Goal: Task Accomplishment & Management: Manage account settings

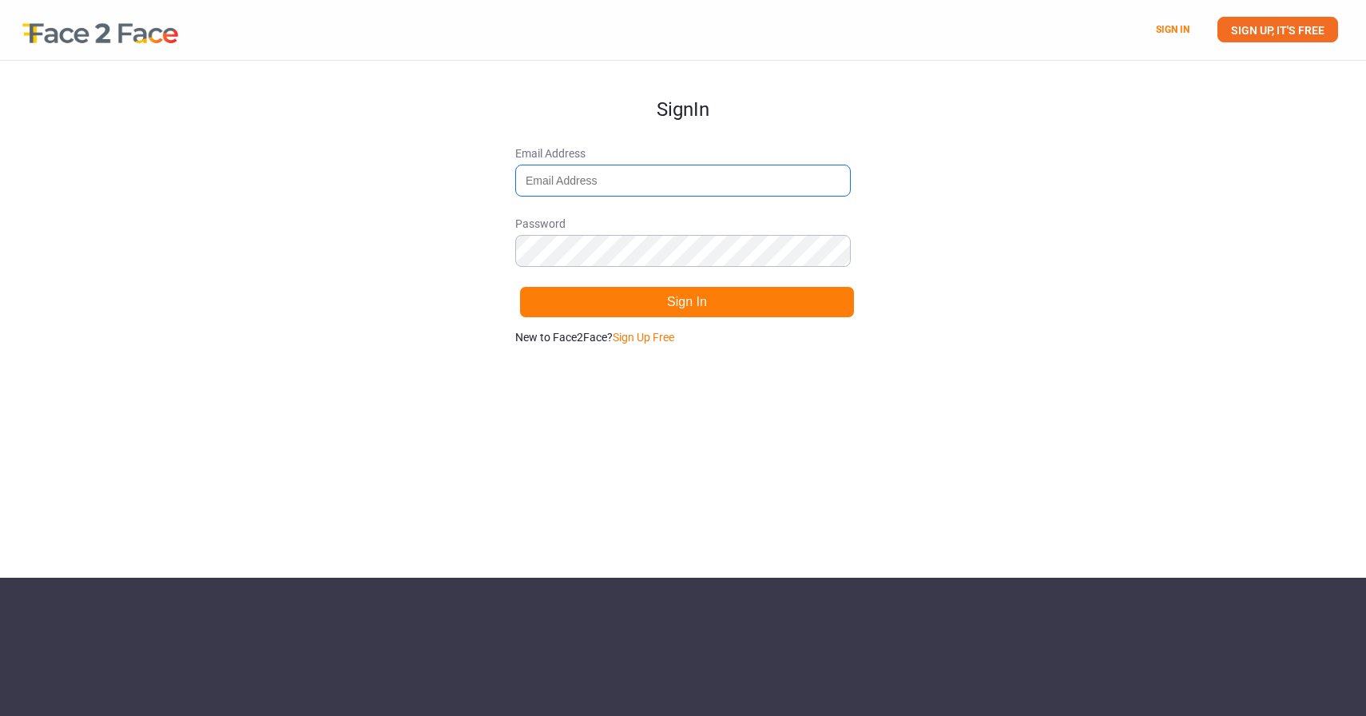
click at [603, 174] on input "Email Address" at bounding box center [683, 181] width 336 height 32
type input "[PERSON_NAME][EMAIL_ADDRESS][PERSON_NAME][DOMAIN_NAME]"
click at [1100, 169] on div "Sign In Email Address [PERSON_NAME][EMAIL_ADDRESS][PERSON_NAME][DOMAIN_NAME] Pa…" at bounding box center [683, 319] width 1366 height 517
click at [863, 228] on div "Sign In Email Address [PERSON_NAME][EMAIL_ADDRESS][PERSON_NAME][DOMAIN_NAME] Pa…" at bounding box center [683, 319] width 1366 height 517
click at [667, 336] on link "Sign Up Free" at bounding box center [644, 337] width 62 height 13
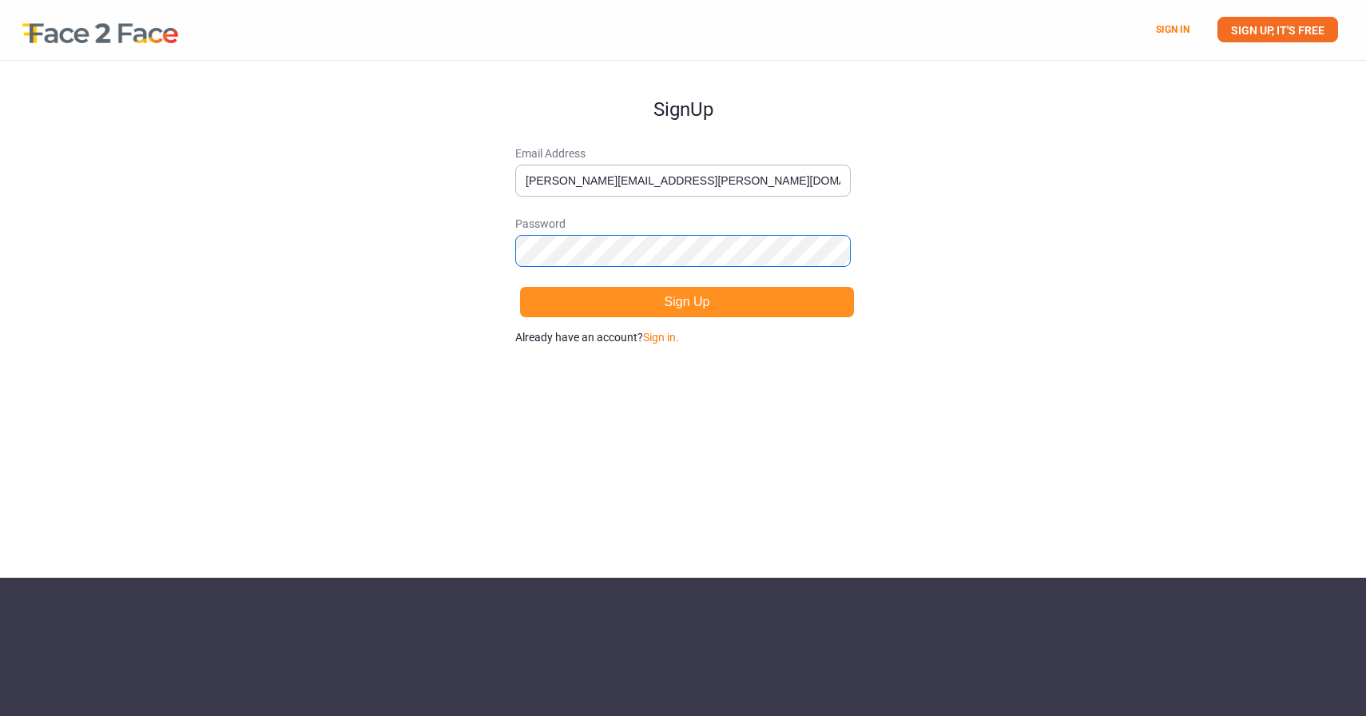
click at [519, 286] on button "Sign Up" at bounding box center [687, 302] width 336 height 32
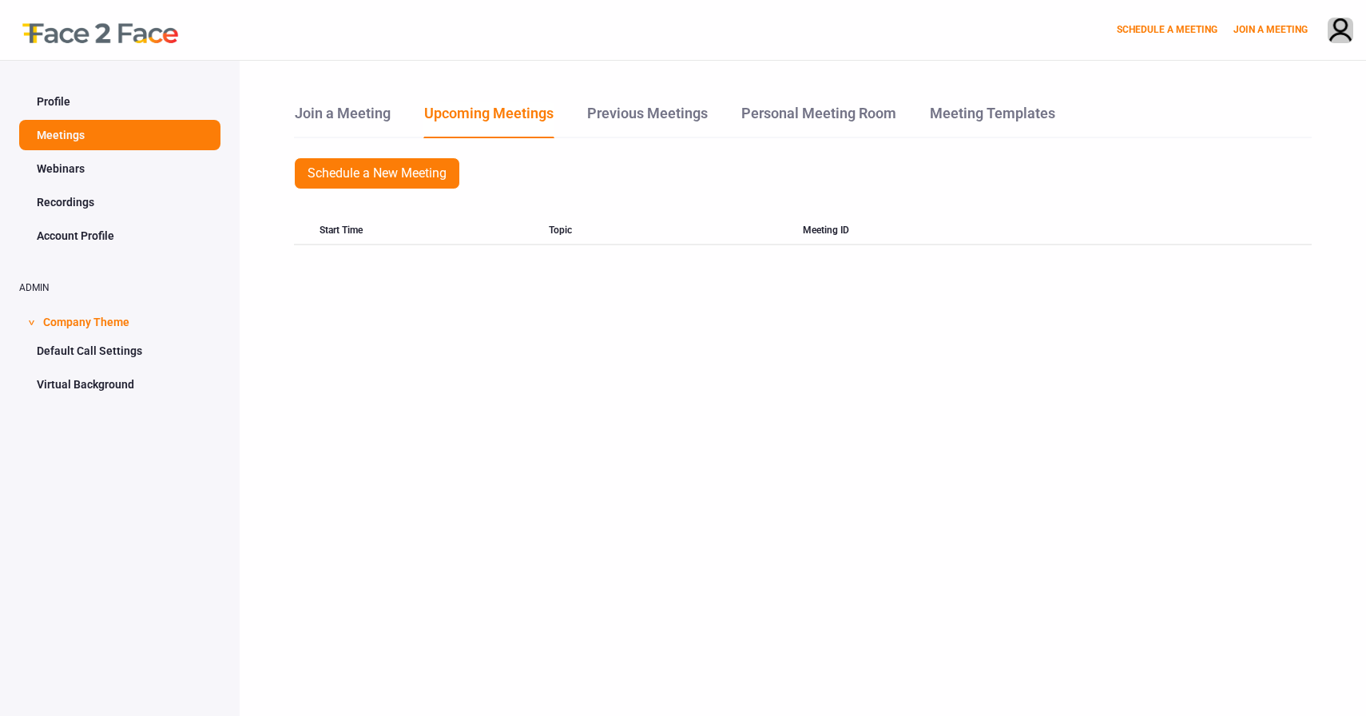
click at [153, 100] on link "Profile" at bounding box center [119, 101] width 201 height 30
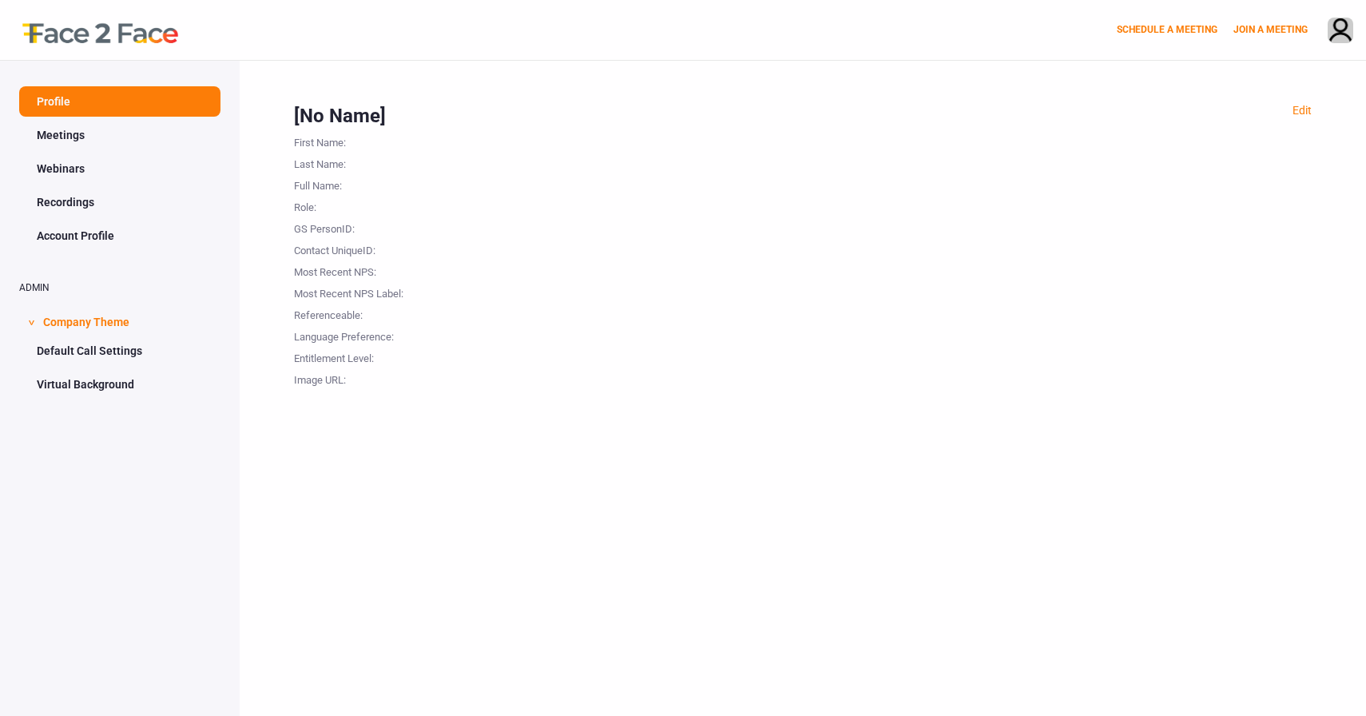
click at [139, 26] on div at bounding box center [92, 30] width 184 height 60
click at [1343, 30] on img at bounding box center [1341, 31] width 24 height 26
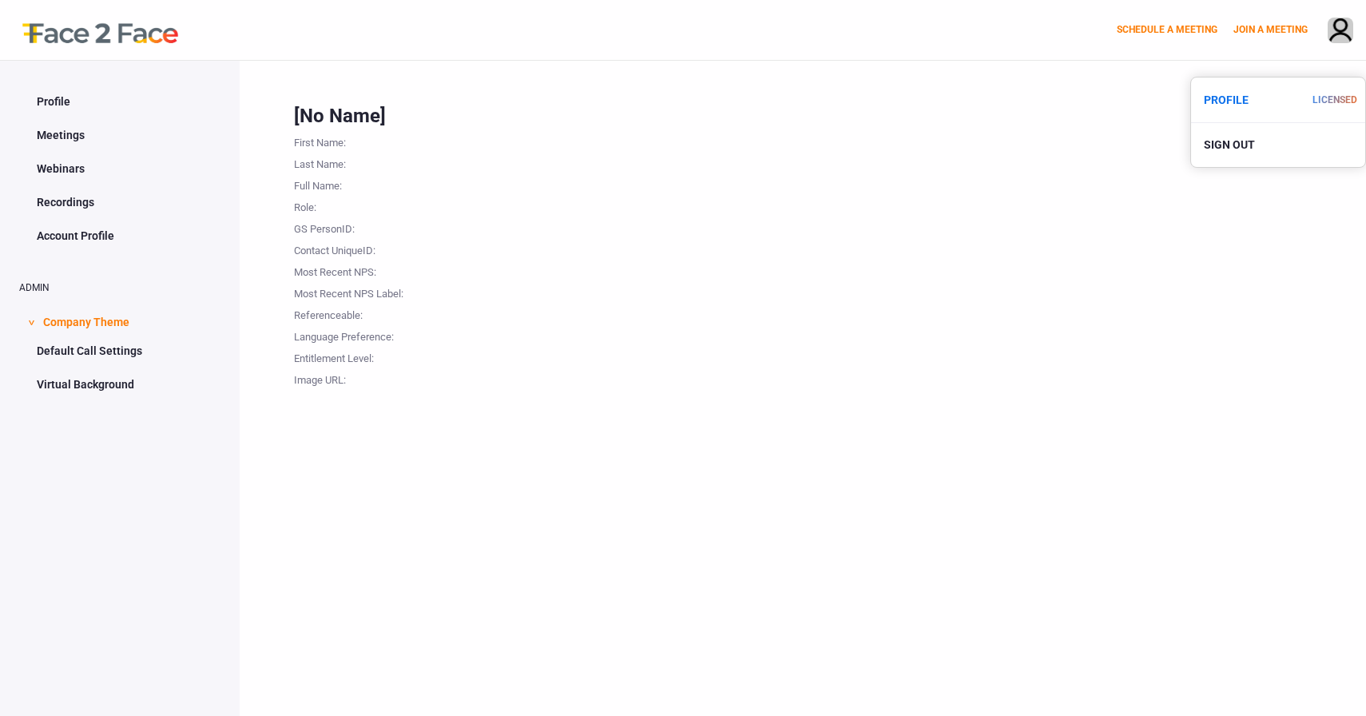
click at [1226, 87] on link "PROFILE" at bounding box center [1278, 100] width 174 height 32
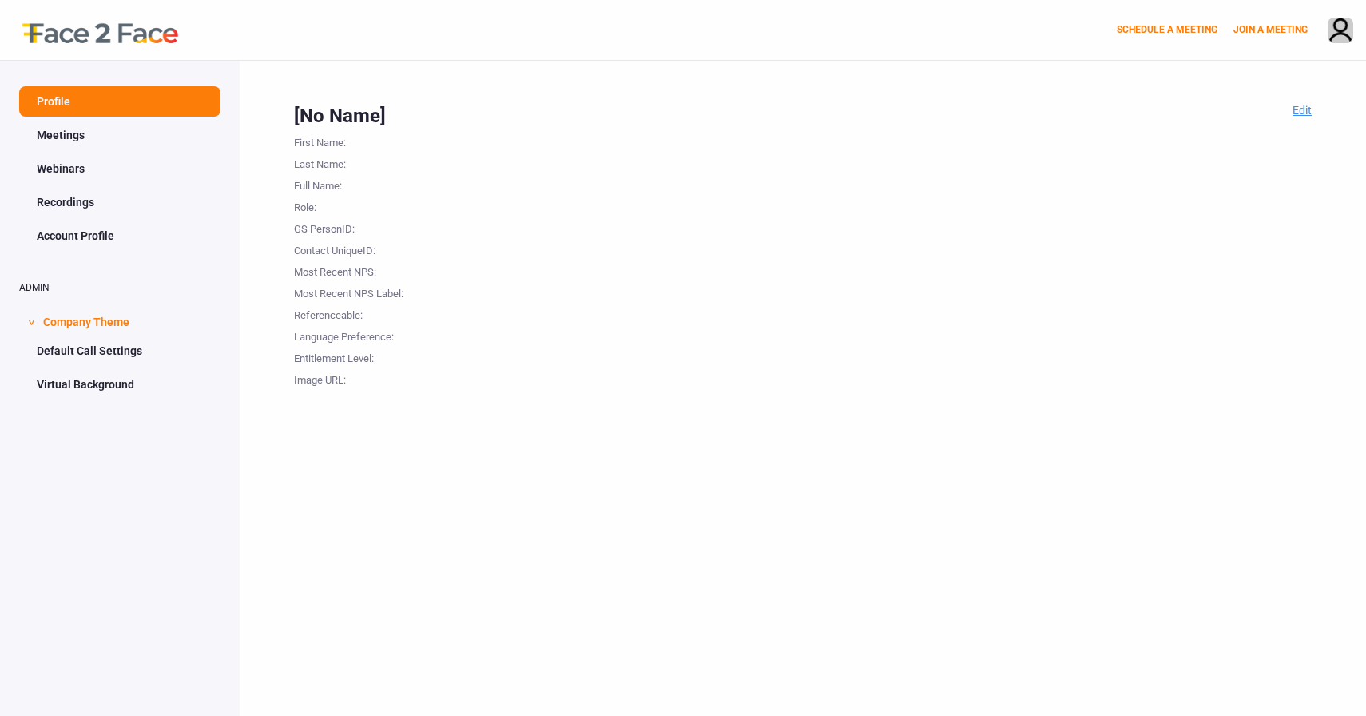
click at [1302, 108] on link "Edit" at bounding box center [1302, 110] width 19 height 13
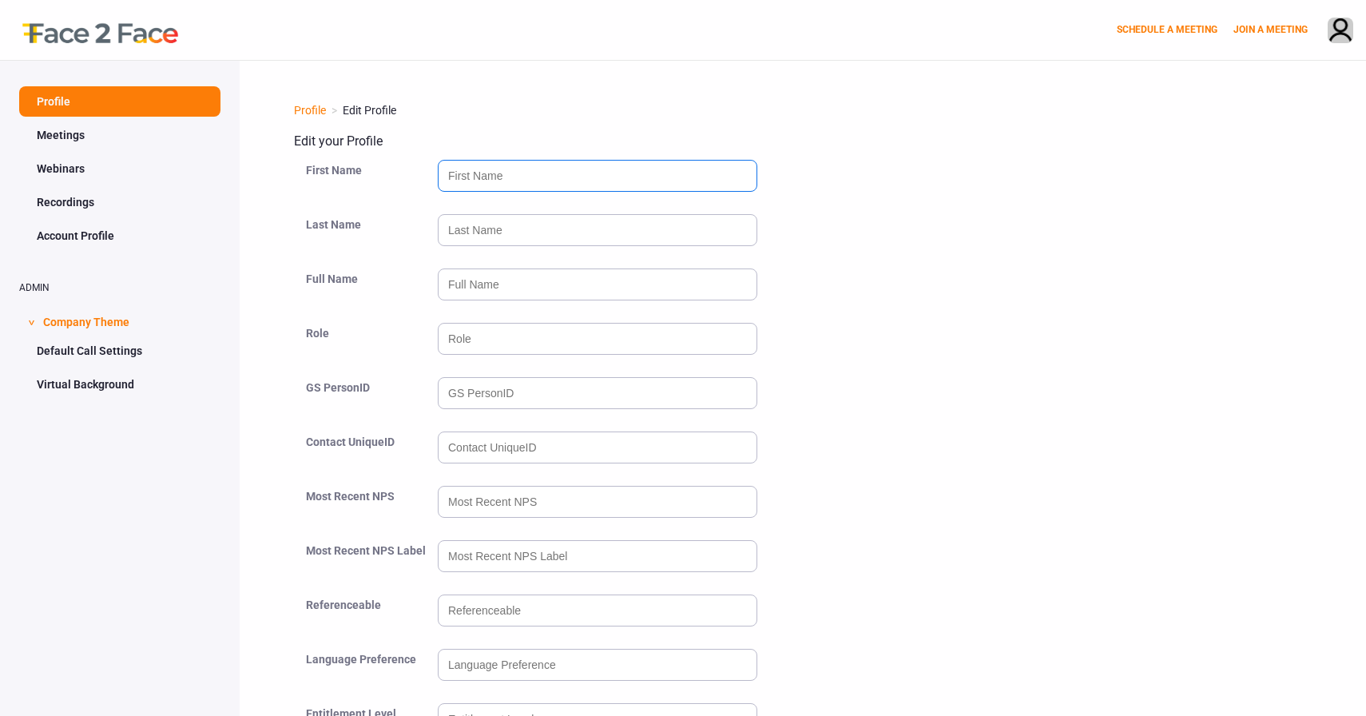
click at [574, 186] on input "text" at bounding box center [598, 176] width 320 height 32
type input "[PERSON_NAME]"
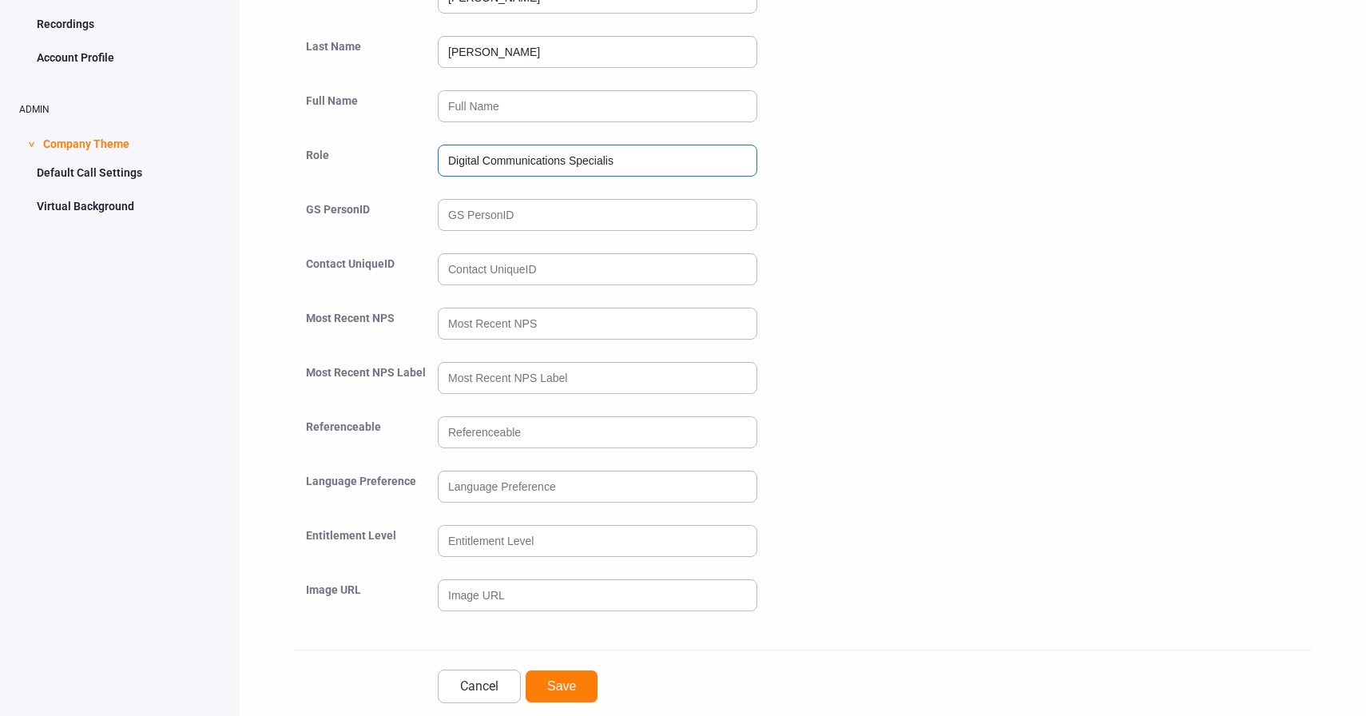
scroll to position [199, 0]
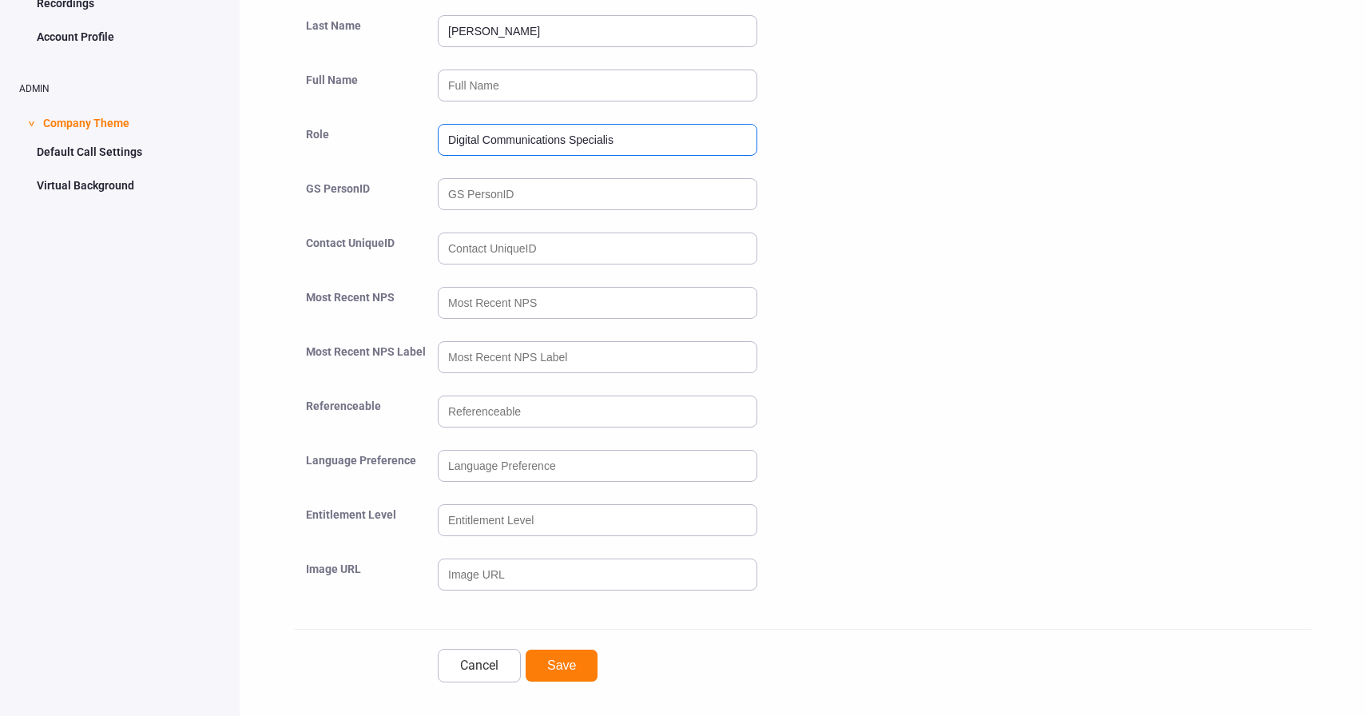
type input "Digital Communications Specialis"
click at [518, 455] on input "text" at bounding box center [598, 466] width 320 height 32
type input "English"
click at [587, 669] on button "Save" at bounding box center [561, 666] width 73 height 34
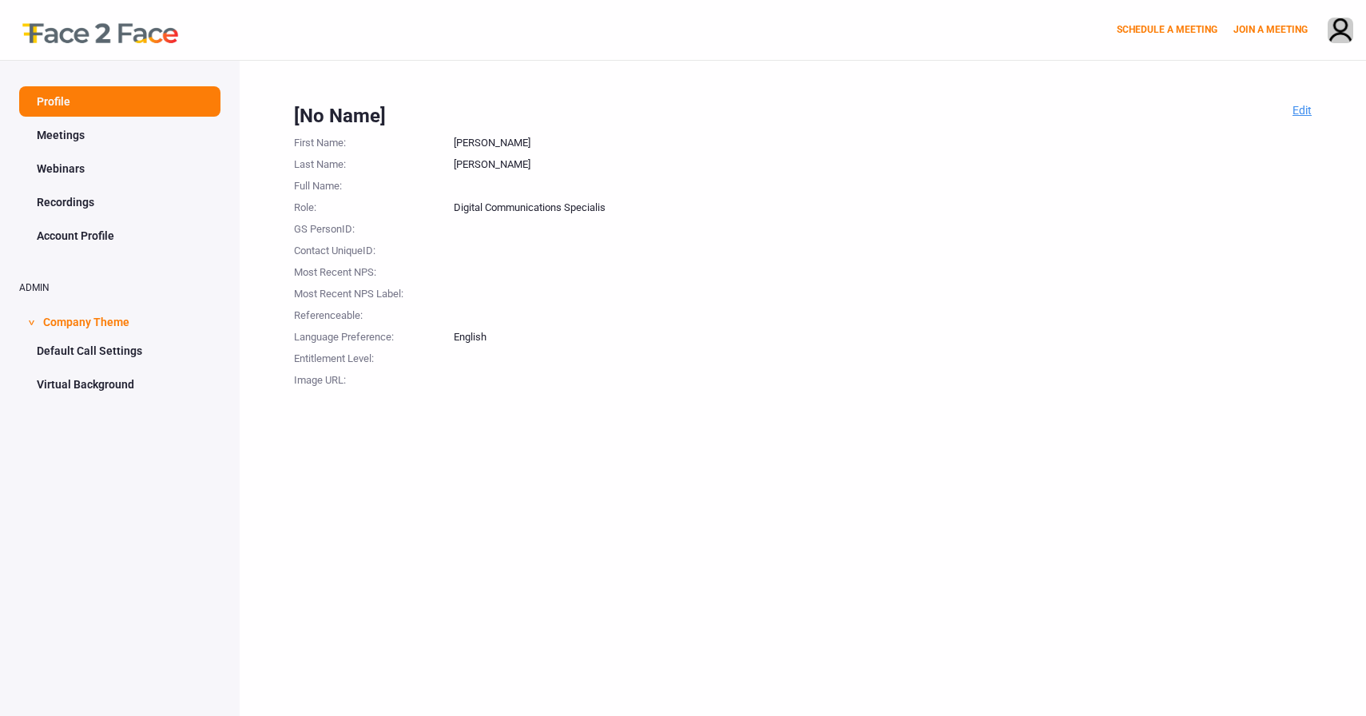
click at [1299, 108] on link "Edit" at bounding box center [1302, 110] width 19 height 13
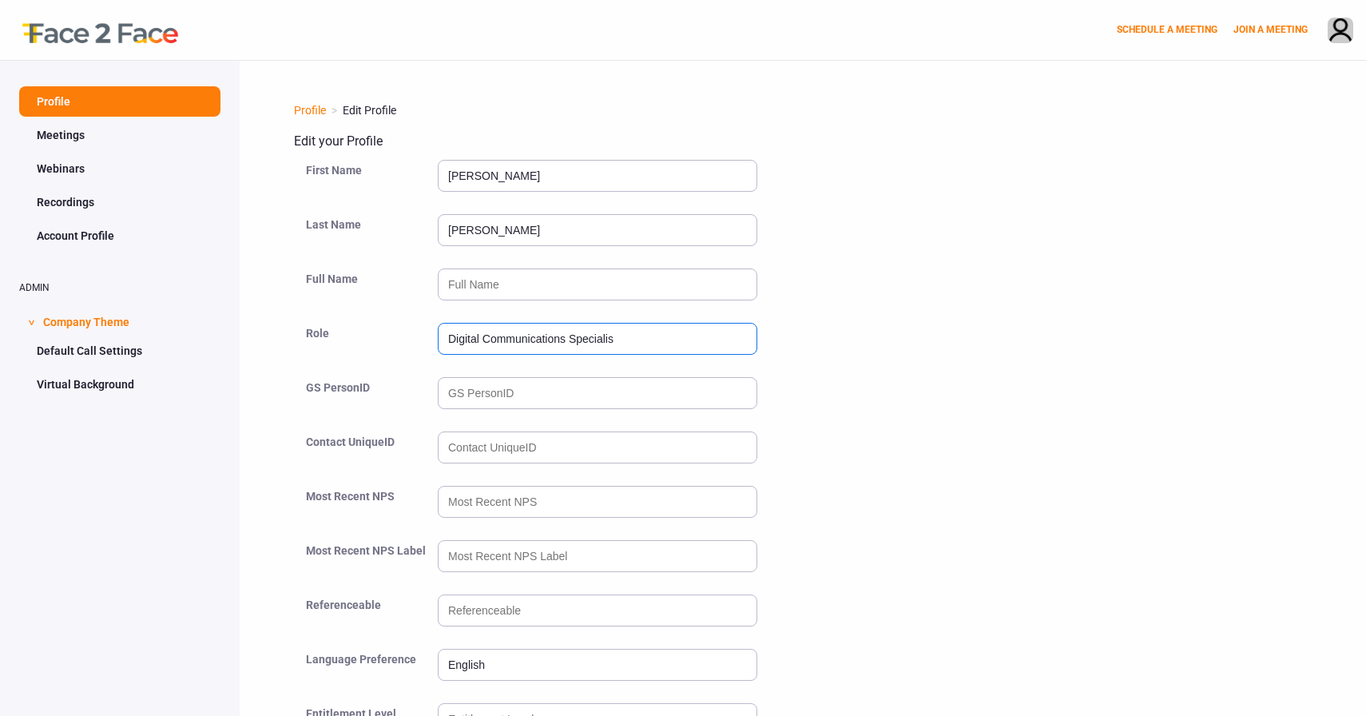
click at [638, 346] on input "Digital Communications Specialis" at bounding box center [598, 339] width 320 height 32
type input "Digital Communications Specialist"
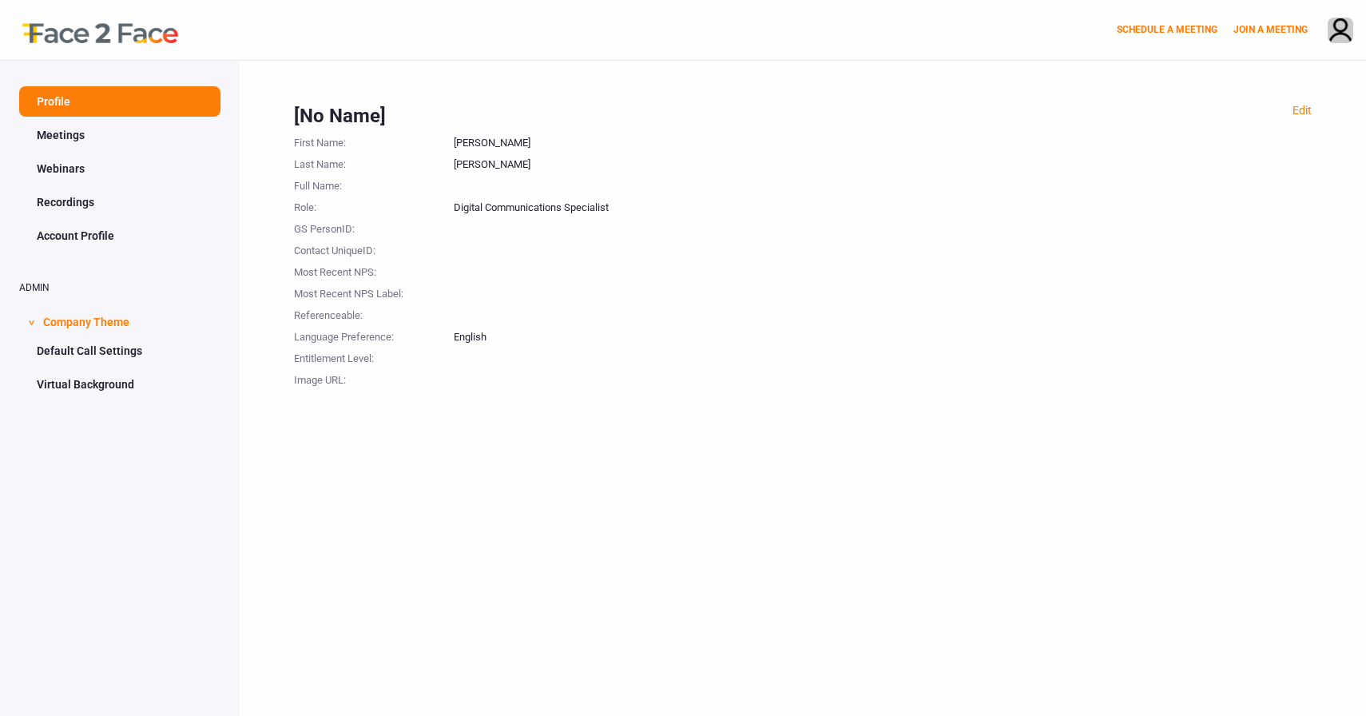
click at [103, 124] on link "Meetings" at bounding box center [119, 135] width 201 height 30
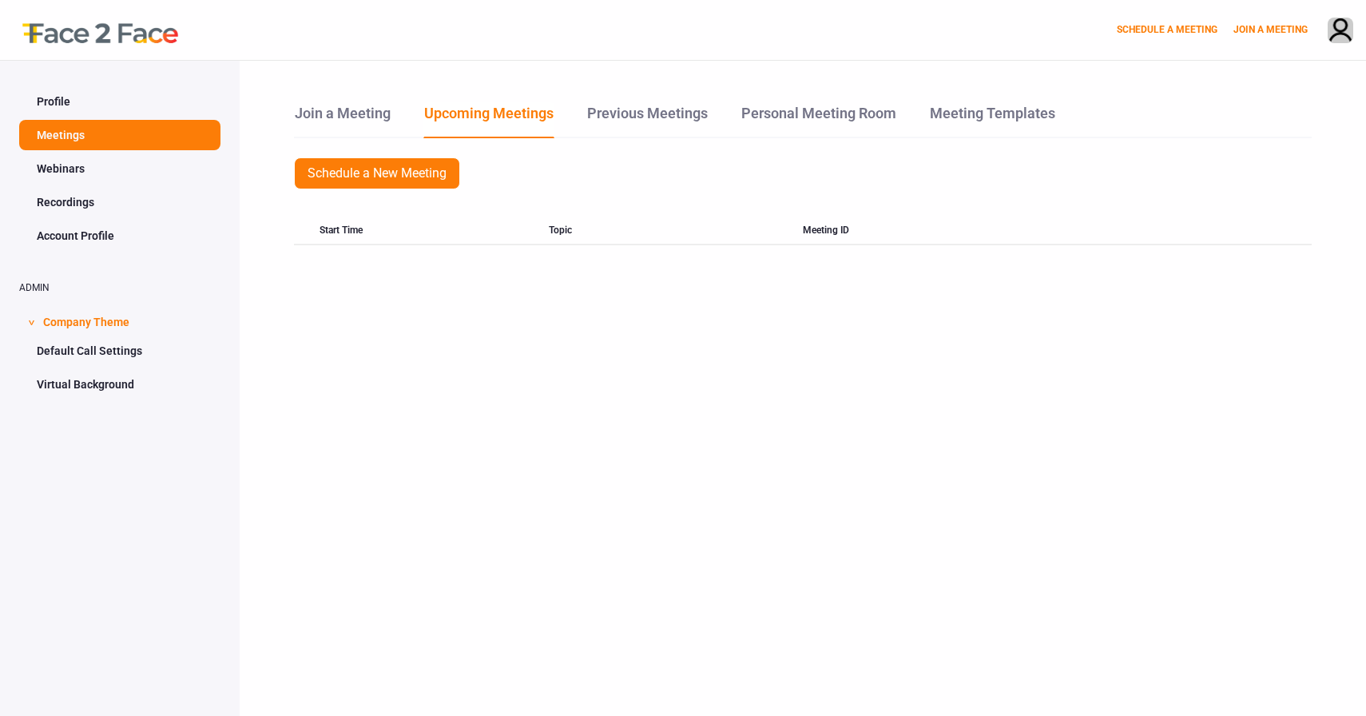
click at [98, 165] on link "Webinars" at bounding box center [119, 168] width 201 height 30
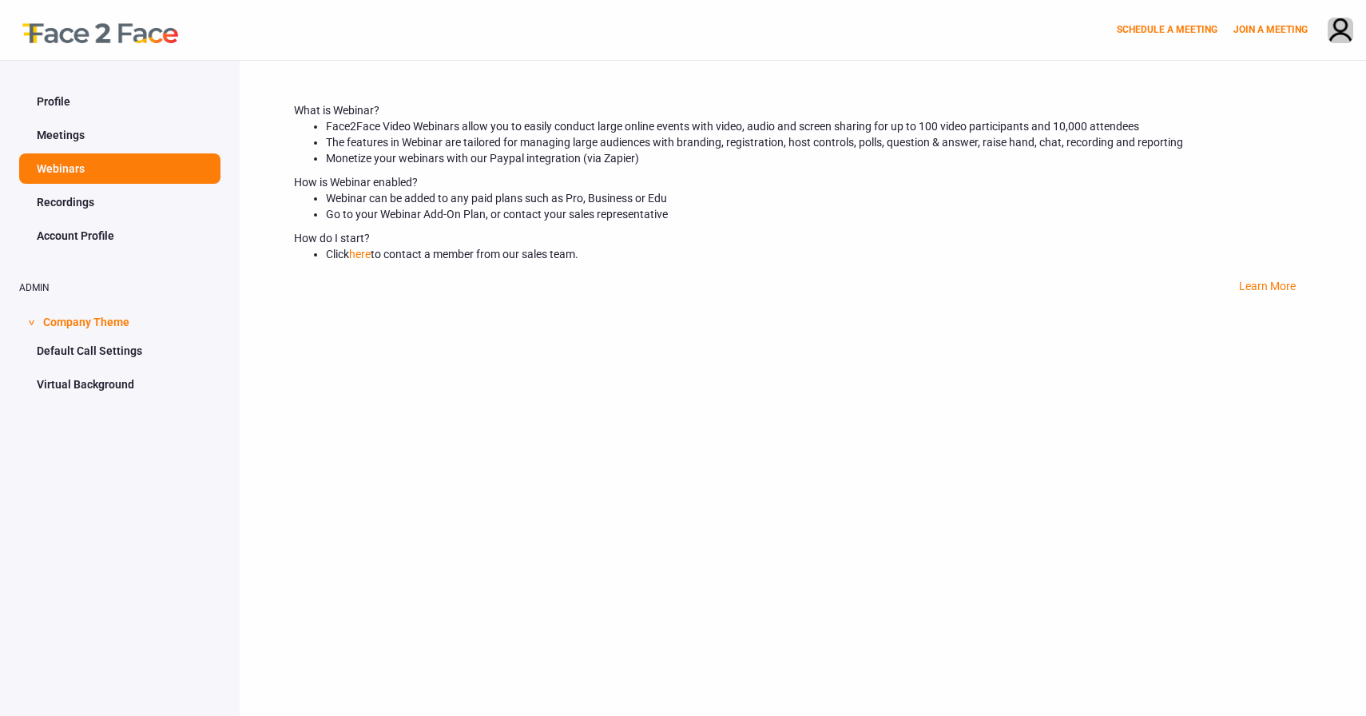
click at [77, 93] on link "Profile" at bounding box center [119, 101] width 201 height 30
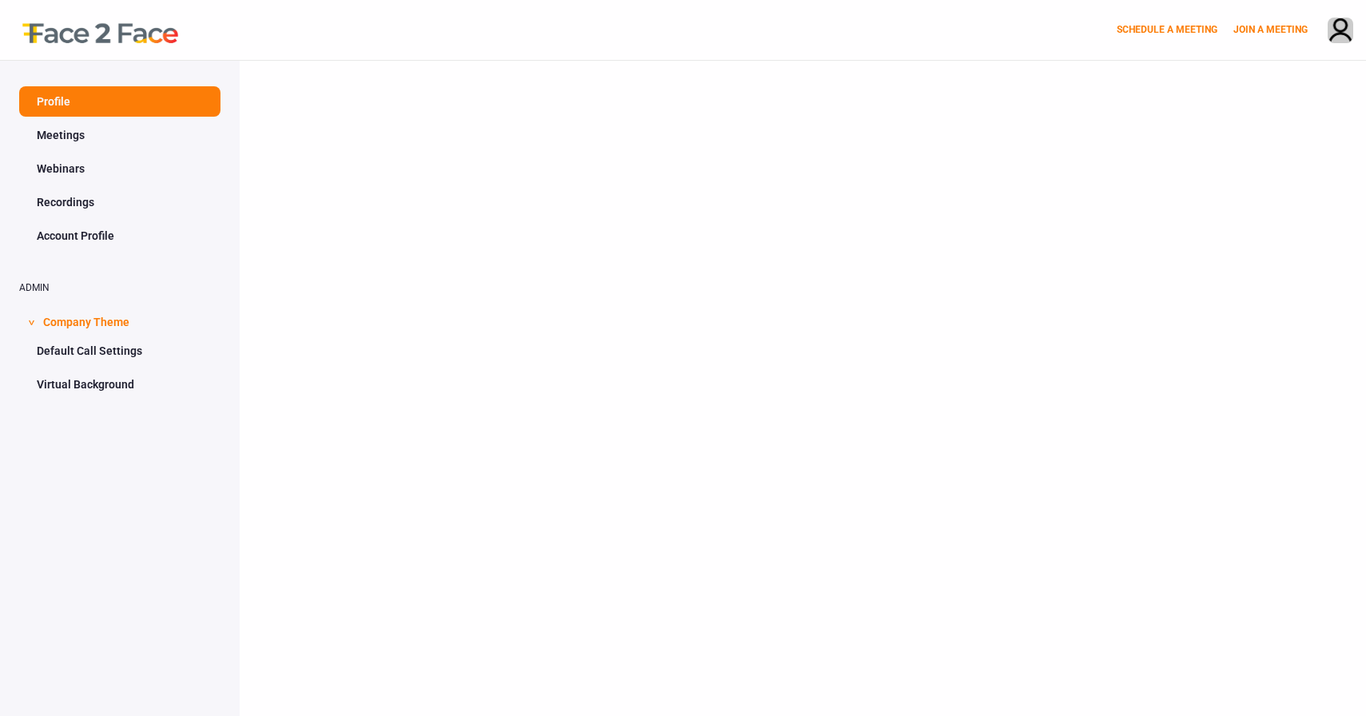
click at [93, 26] on div at bounding box center [92, 30] width 184 height 60
